Goal: Information Seeking & Learning: Learn about a topic

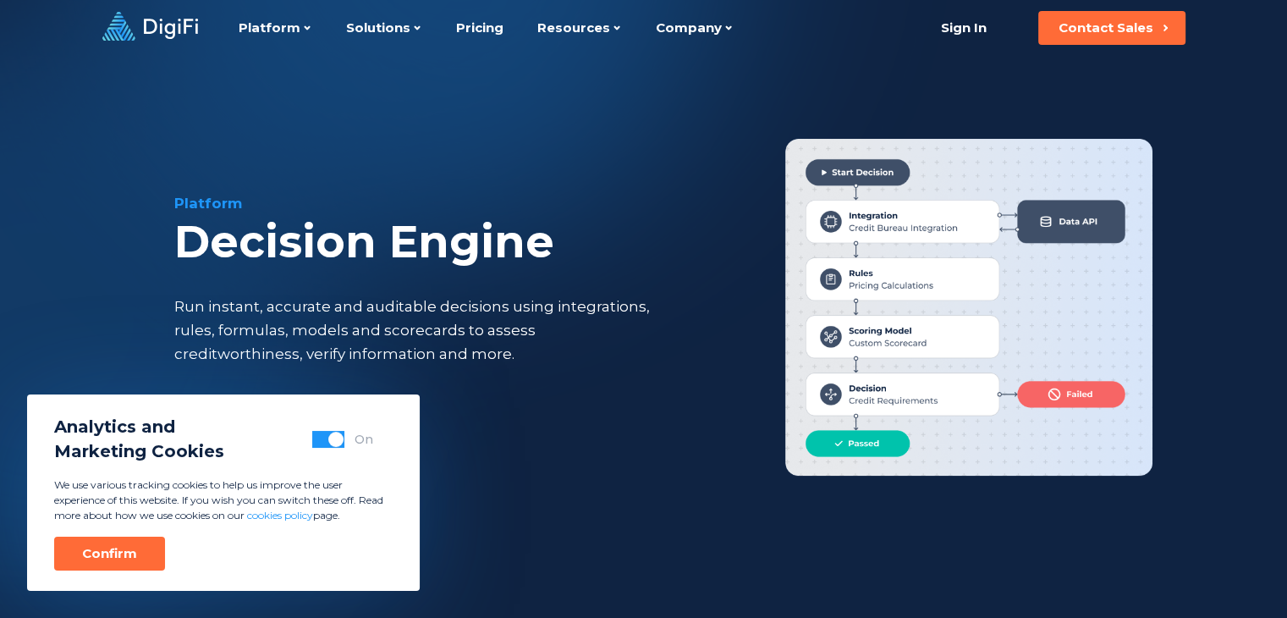
click at [132, 547] on div "Confirm" at bounding box center [109, 553] width 55 height 17
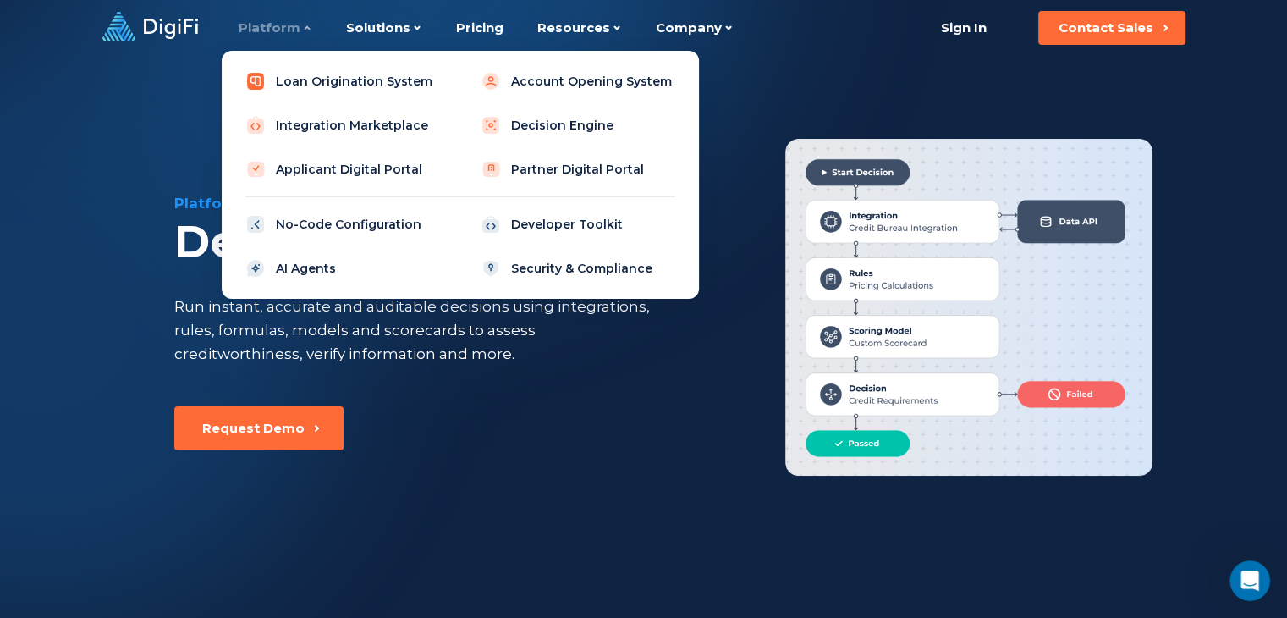
click at [289, 80] on link "Loan Origination System" at bounding box center [342, 81] width 215 height 34
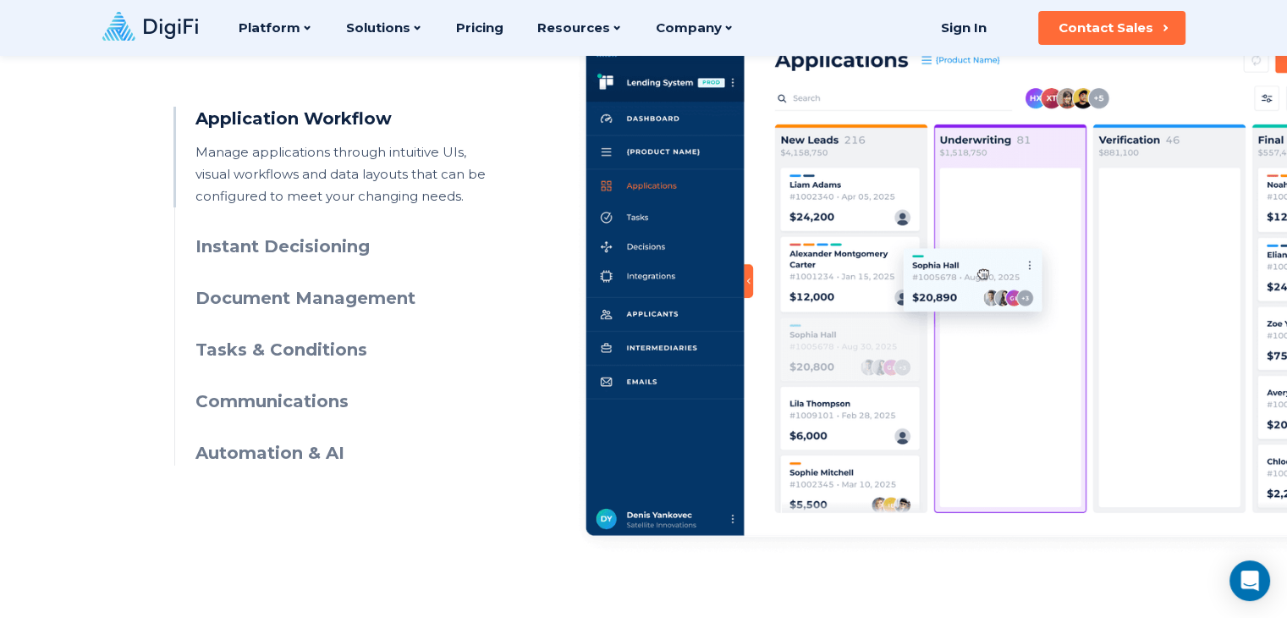
scroll to position [846, 0]
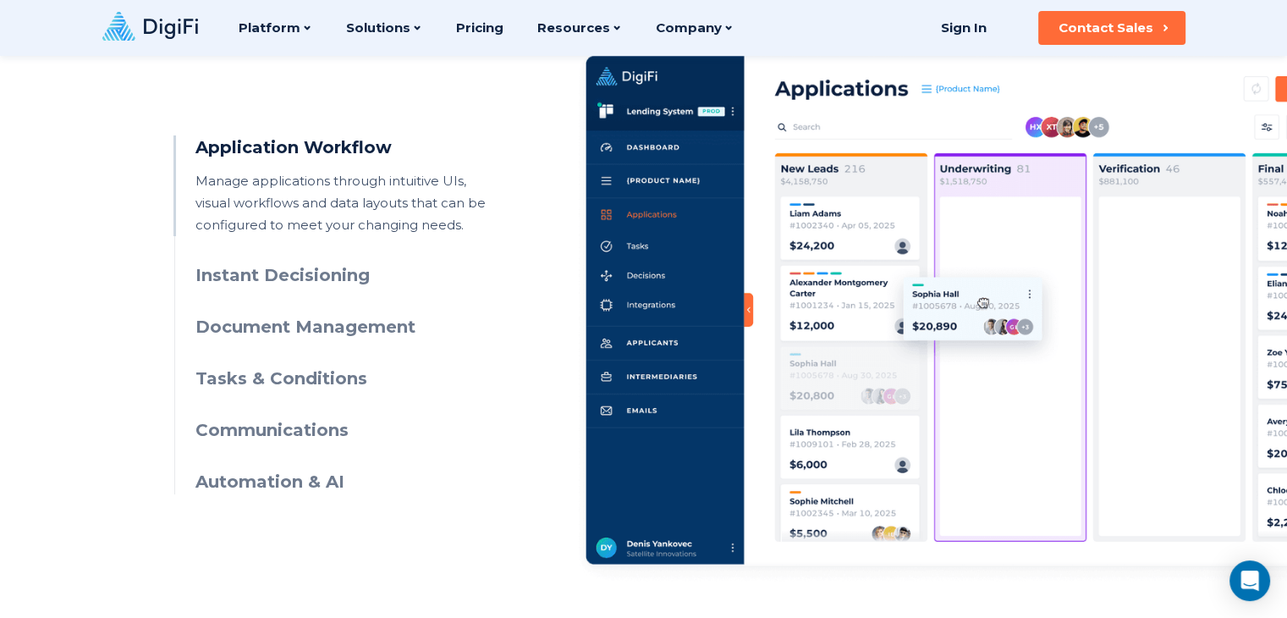
click at [219, 190] on p "Manage applications through intuitive UIs, visual workflows and data layouts th…" at bounding box center [349, 203] width 307 height 66
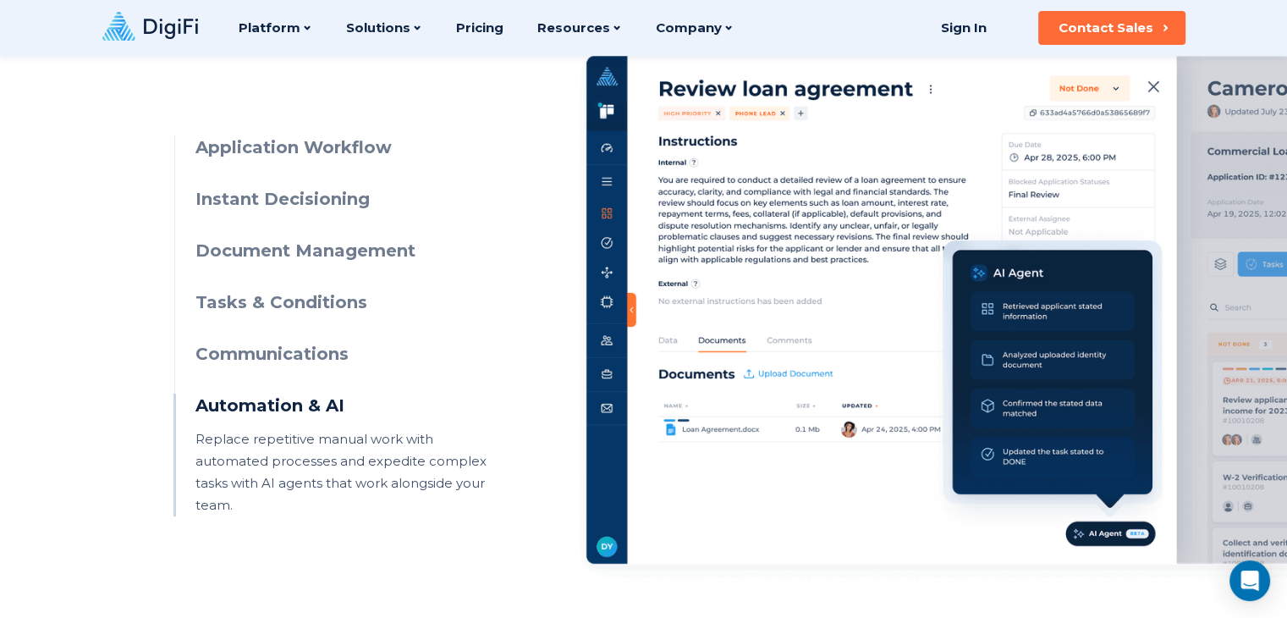
click at [322, 426] on li "Automation & AI Replace repetitive manual work with automated processes and exp…" at bounding box center [349, 455] width 307 height 123
drag, startPoint x: 262, startPoint y: 451, endPoint x: 273, endPoint y: 443, distance: 13.9
click at [273, 443] on p "Replace repetitive manual work with automated processes and expedite complex ta…" at bounding box center [349, 472] width 307 height 88
click at [247, 465] on p "Replace repetitive manual work with automated processes and expedite complex ta…" at bounding box center [349, 472] width 307 height 88
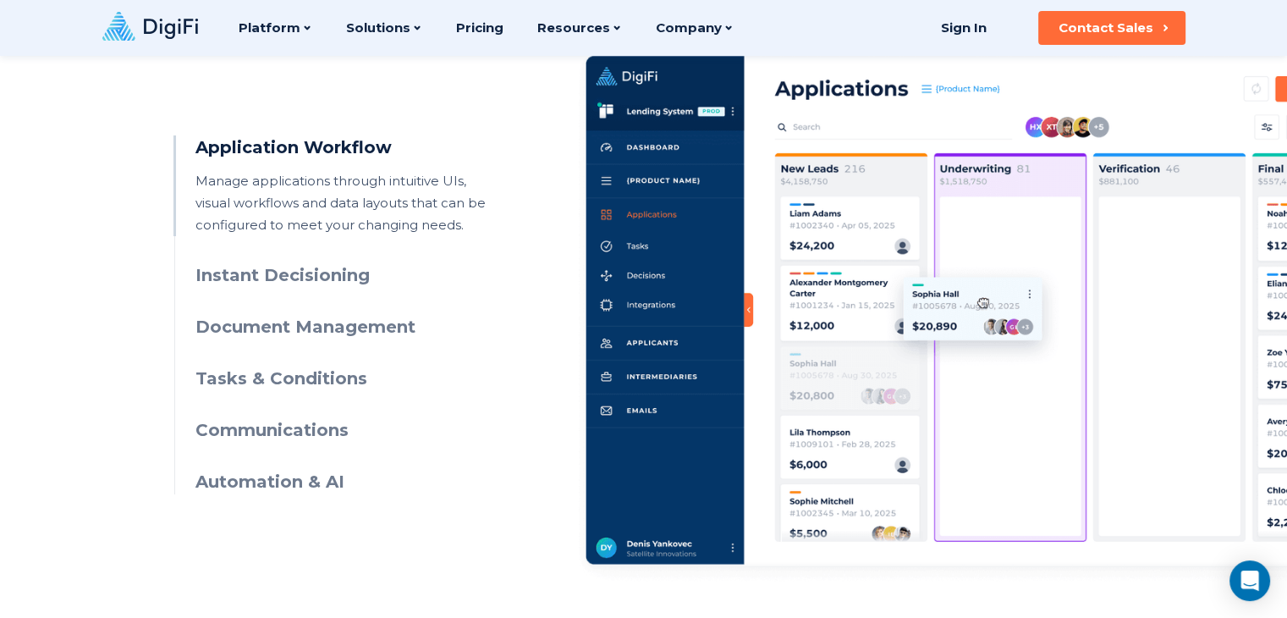
click at [176, 476] on ul "Application Workflow Manage applications through intuitive UIs, visual workflow…" at bounding box center [338, 314] width 328 height 359
click at [207, 488] on h3 "Automation & AI" at bounding box center [349, 482] width 307 height 25
click at [291, 399] on ul "Application Workflow Manage applications through intuitive UIs, visual workflow…" at bounding box center [338, 314] width 328 height 359
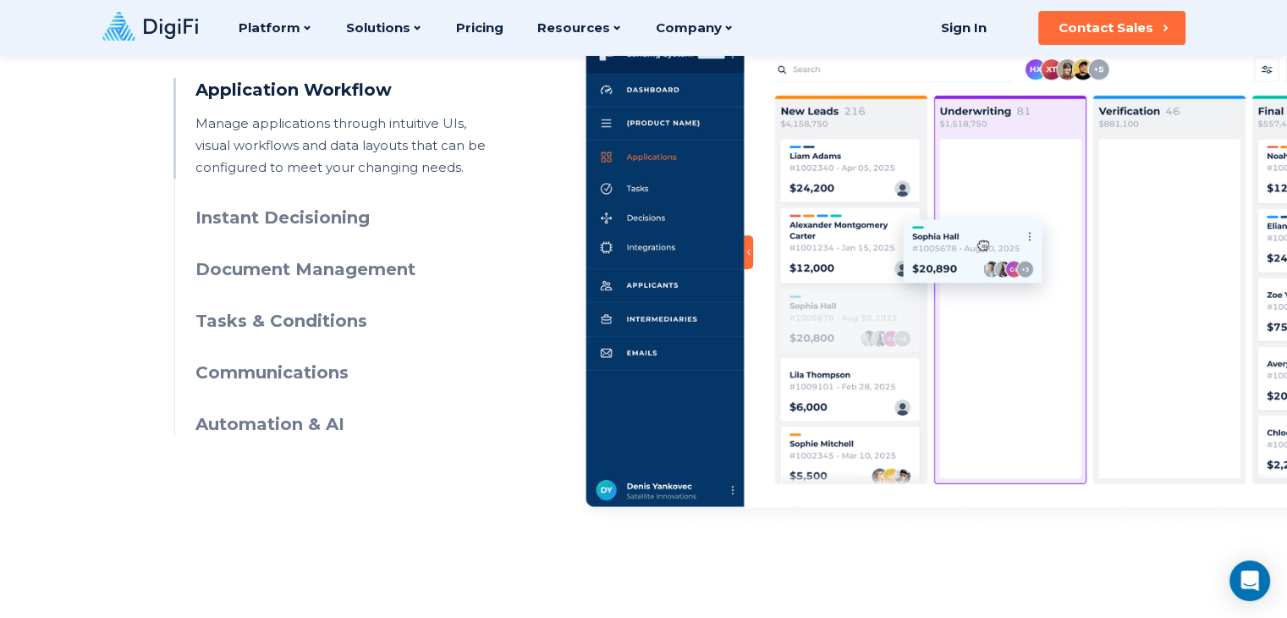
scroll to position [0, 0]
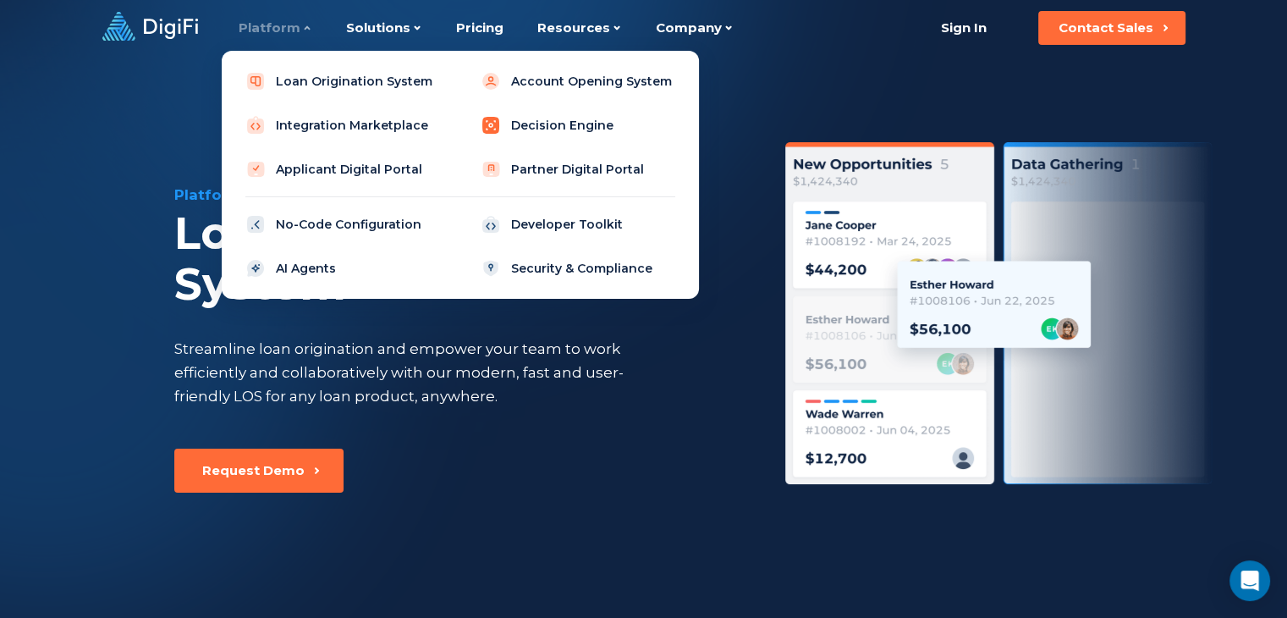
click at [526, 124] on link "Decision Engine" at bounding box center [578, 125] width 215 height 34
